Goal: Find specific page/section: Find specific page/section

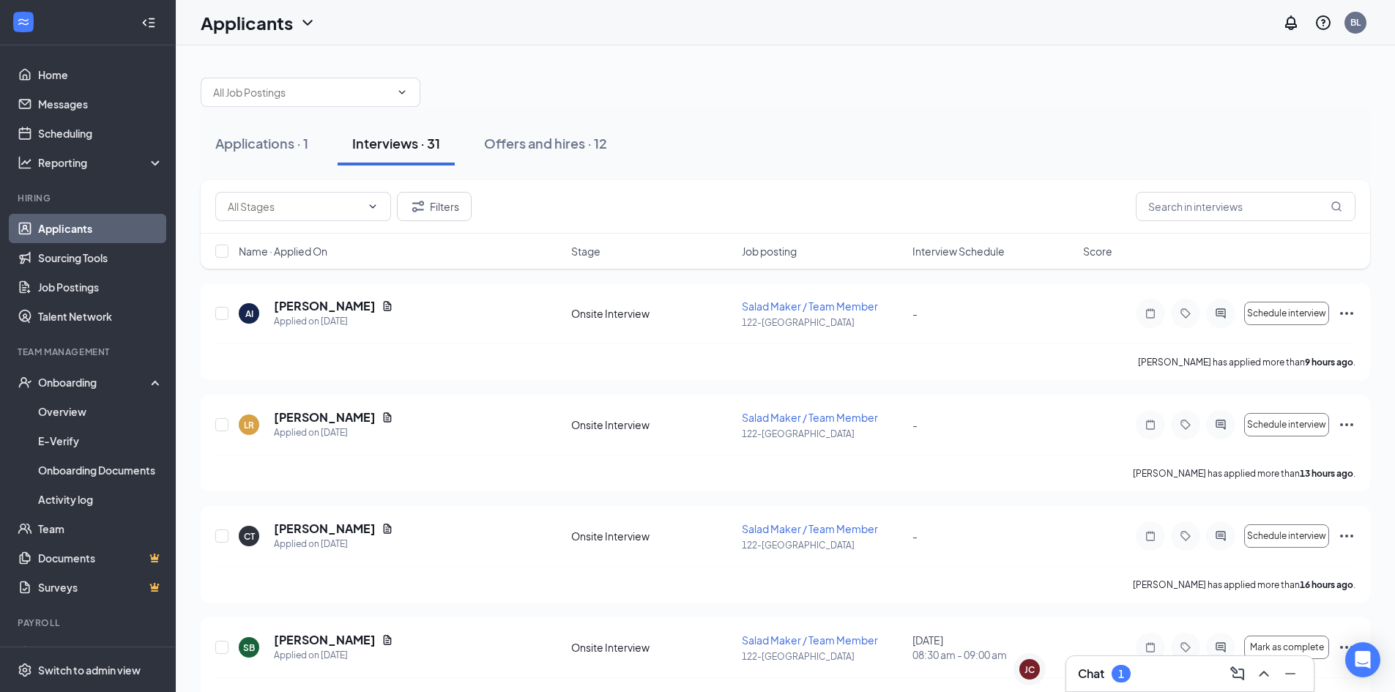
click at [545, 88] on div at bounding box center [785, 85] width 1169 height 44
click at [527, 80] on div at bounding box center [785, 85] width 1169 height 44
click at [489, 22] on div "Applicants BL" at bounding box center [785, 22] width 1219 height 45
click at [541, 95] on div at bounding box center [785, 85] width 1169 height 44
click at [542, 92] on div at bounding box center [785, 85] width 1169 height 44
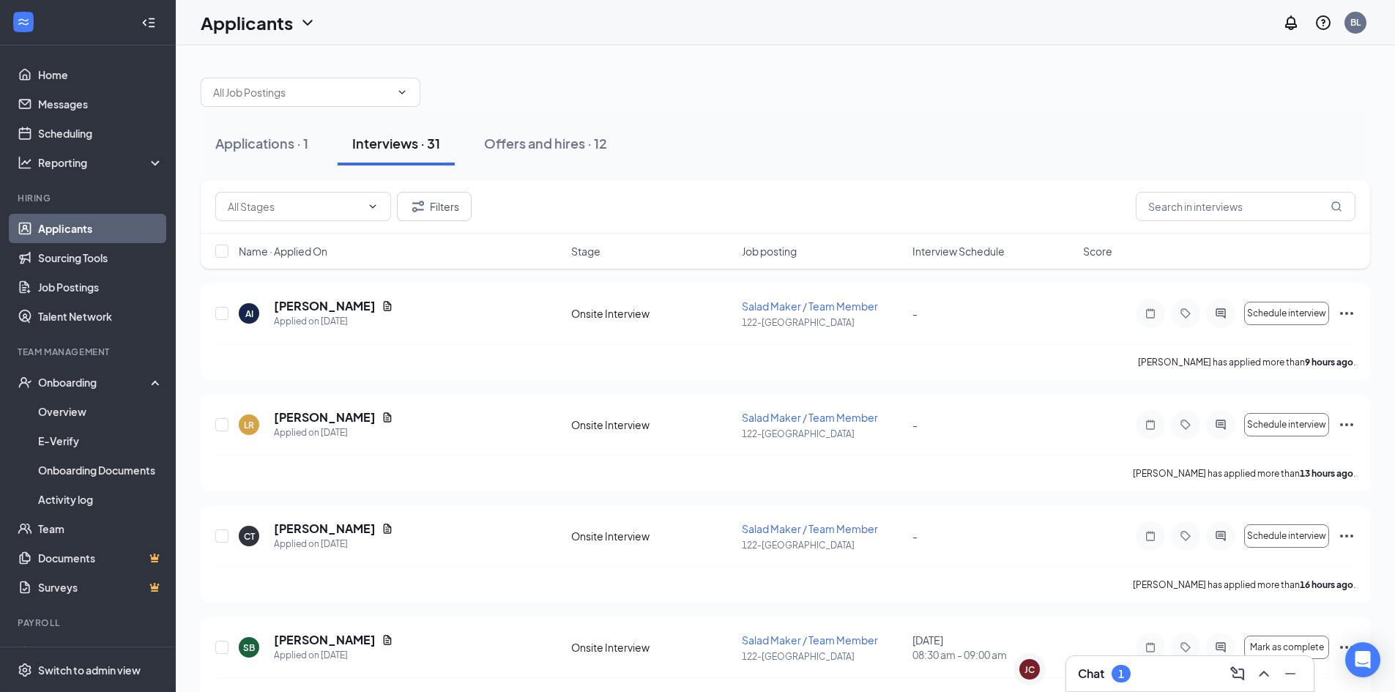
click at [542, 92] on div at bounding box center [785, 85] width 1169 height 44
click at [409, 156] on button "Interviews · 31" at bounding box center [396, 144] width 117 height 44
click at [461, 215] on button "Filters" at bounding box center [434, 206] width 75 height 29
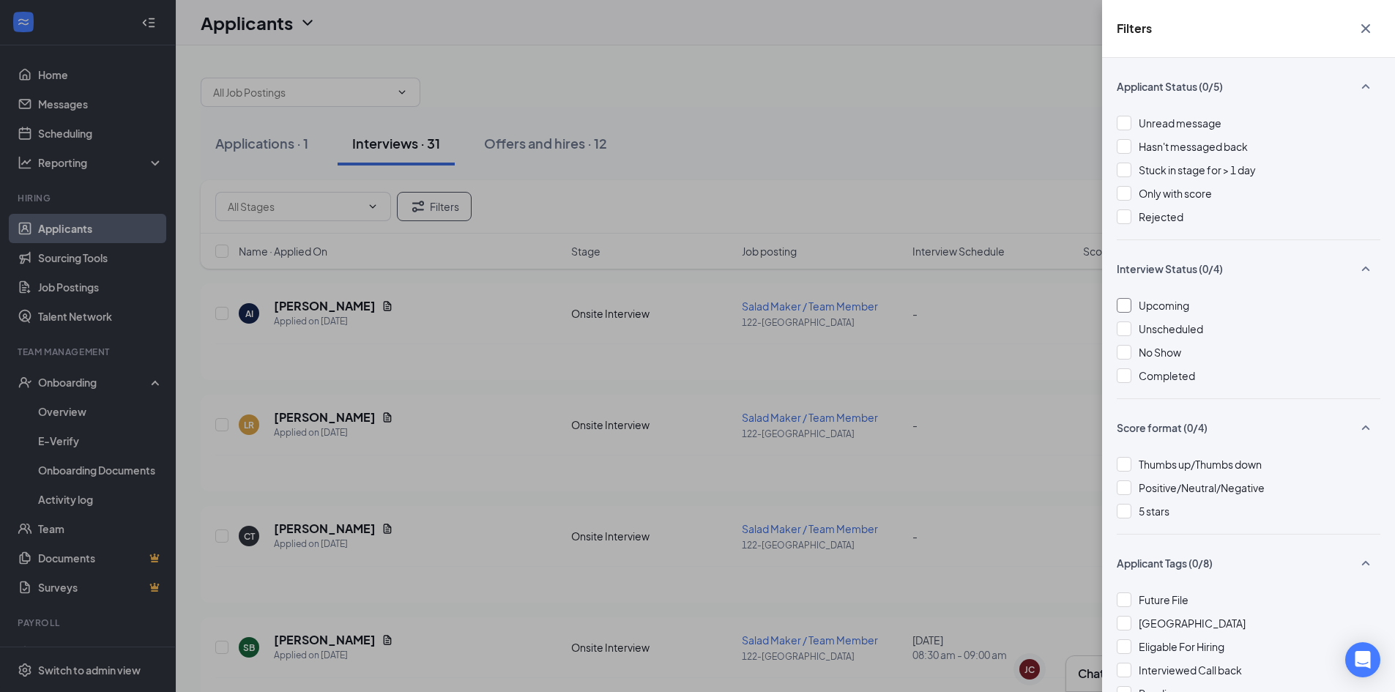
click at [1161, 306] on span "Upcoming" at bounding box center [1164, 305] width 51 height 13
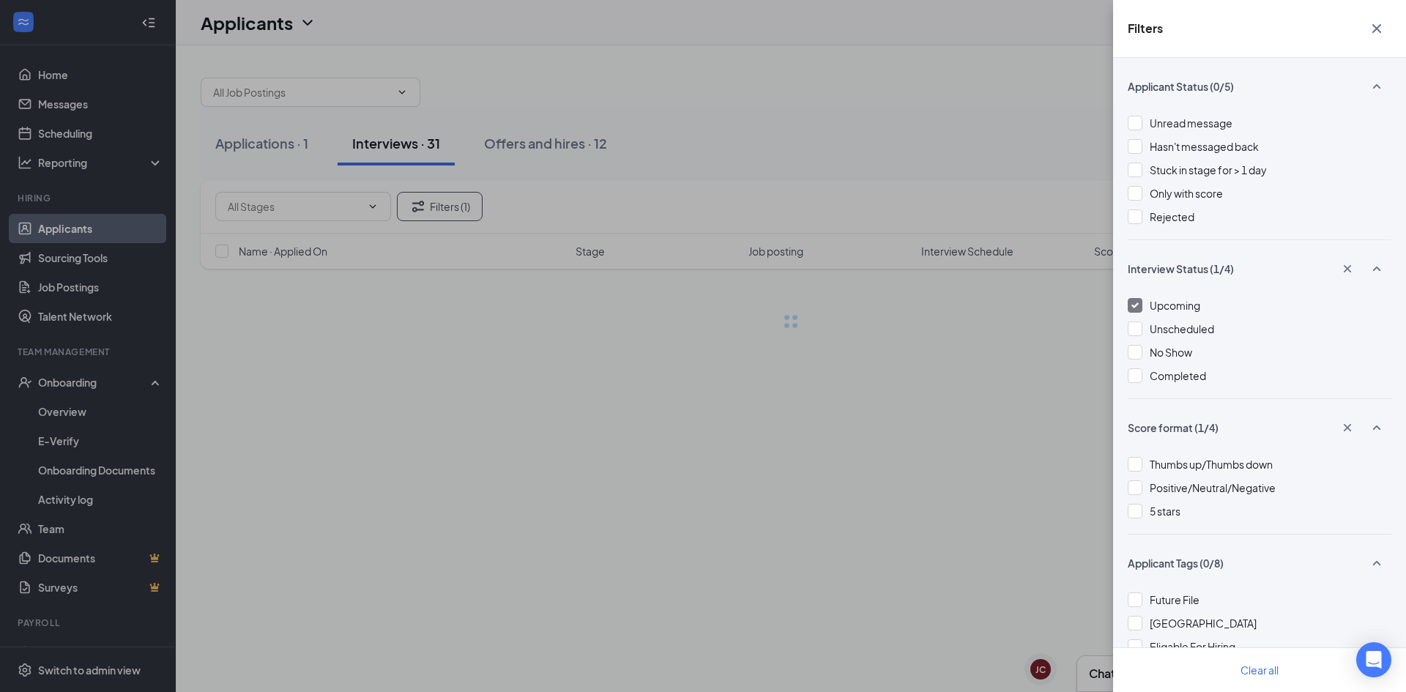
click at [955, 71] on div "Filters Applicant Status (0/5) Unread message Hasn't messaged back Stuck in sta…" at bounding box center [703, 346] width 1406 height 692
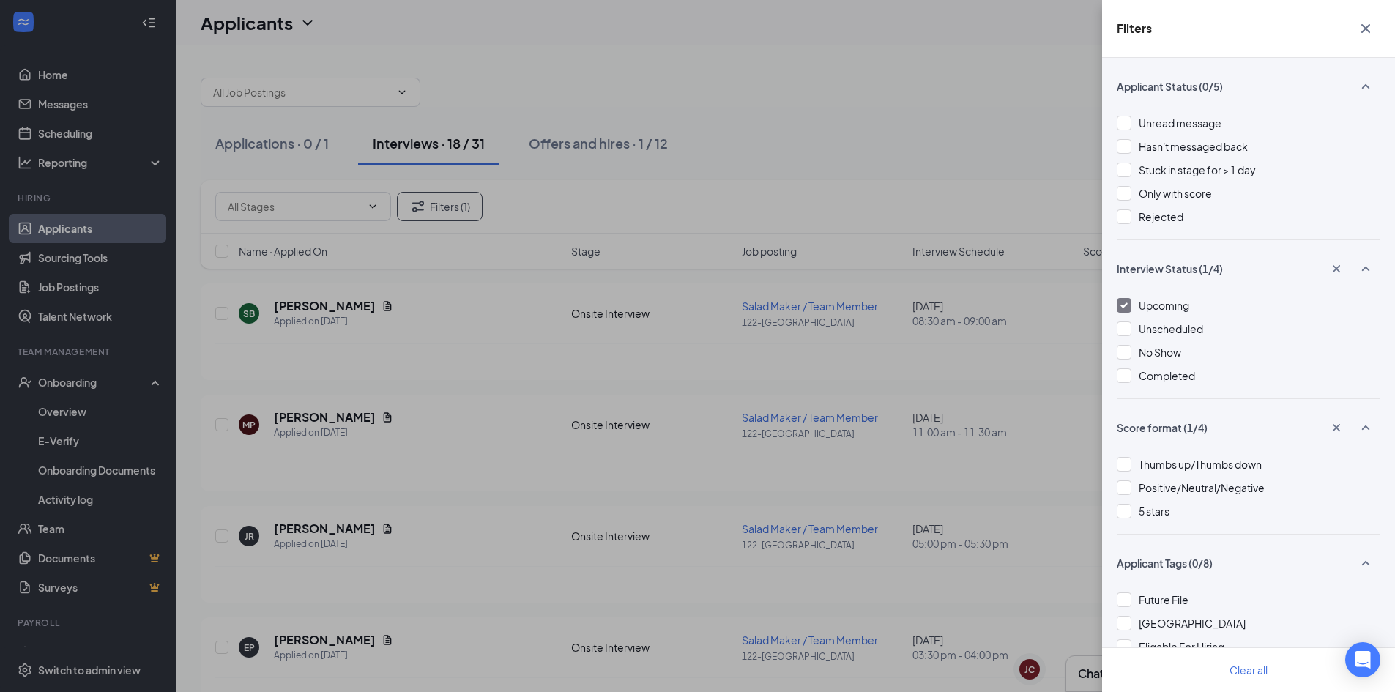
click at [1369, 32] on icon "Cross" at bounding box center [1365, 28] width 9 height 9
